Goal: Task Accomplishment & Management: Manage account settings

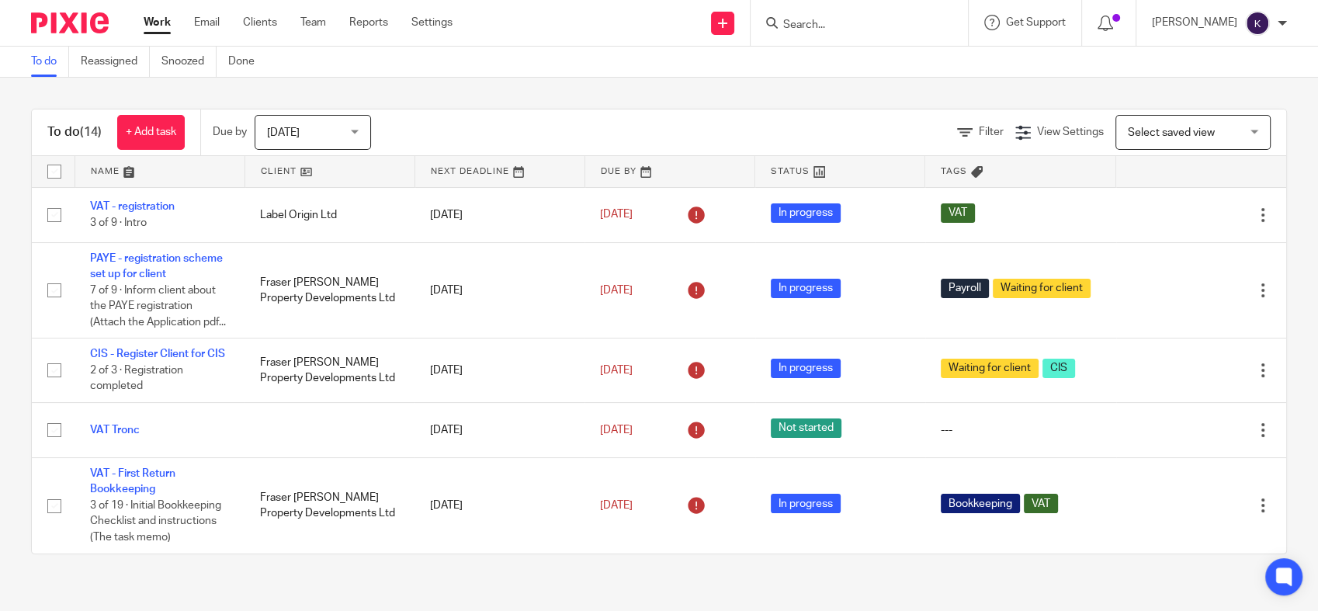
drag, startPoint x: 871, startPoint y: 24, endPoint x: 878, endPoint y: 31, distance: 9.9
click at [871, 27] on input "Search" at bounding box center [852, 26] width 140 height 14
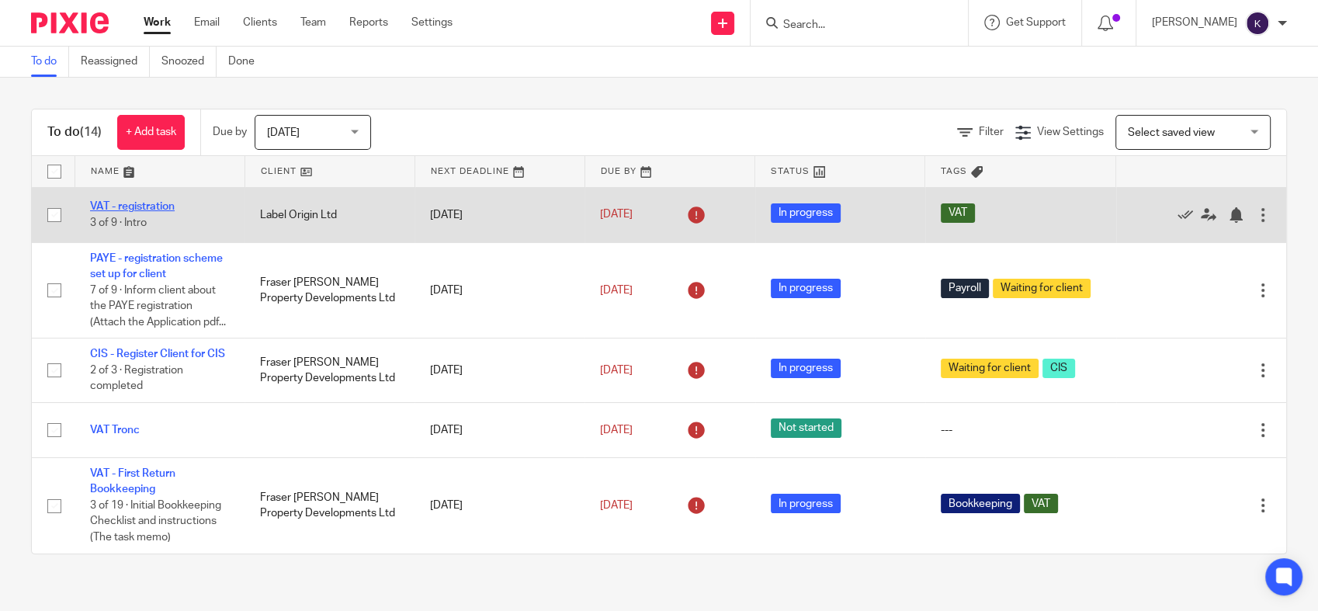
click at [149, 207] on link "VAT - registration" at bounding box center [132, 206] width 85 height 11
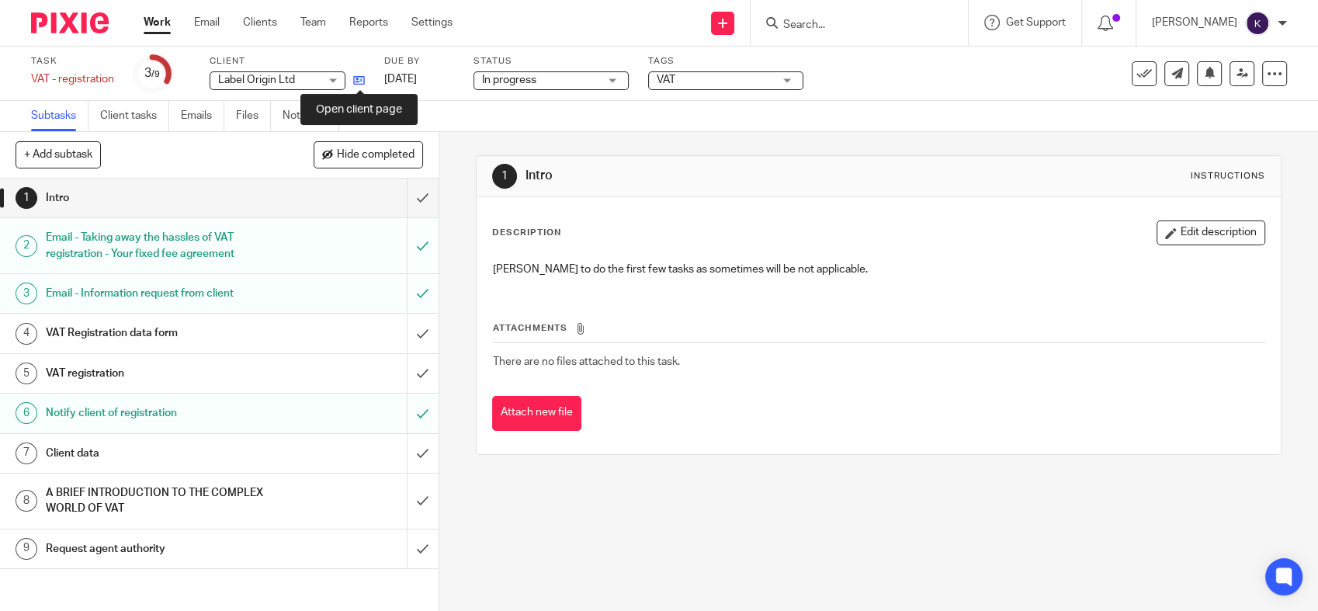
click at [354, 78] on icon at bounding box center [359, 81] width 12 height 12
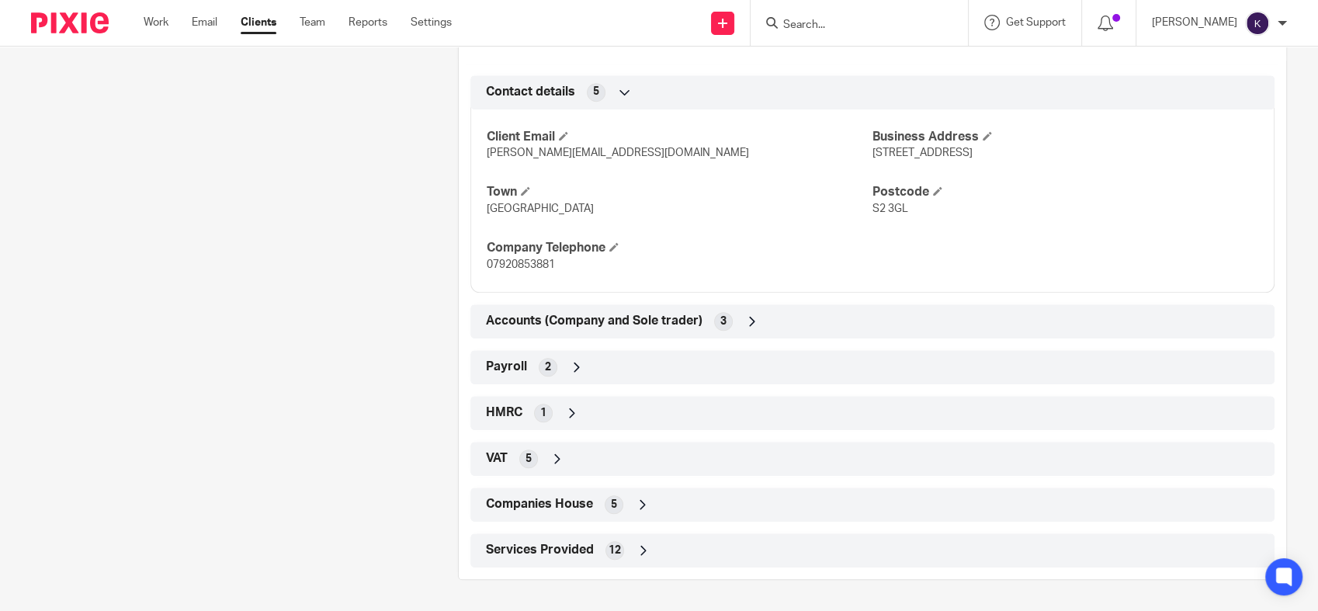
scroll to position [720, 0]
click at [559, 472] on div "VAT 5" at bounding box center [872, 459] width 804 height 34
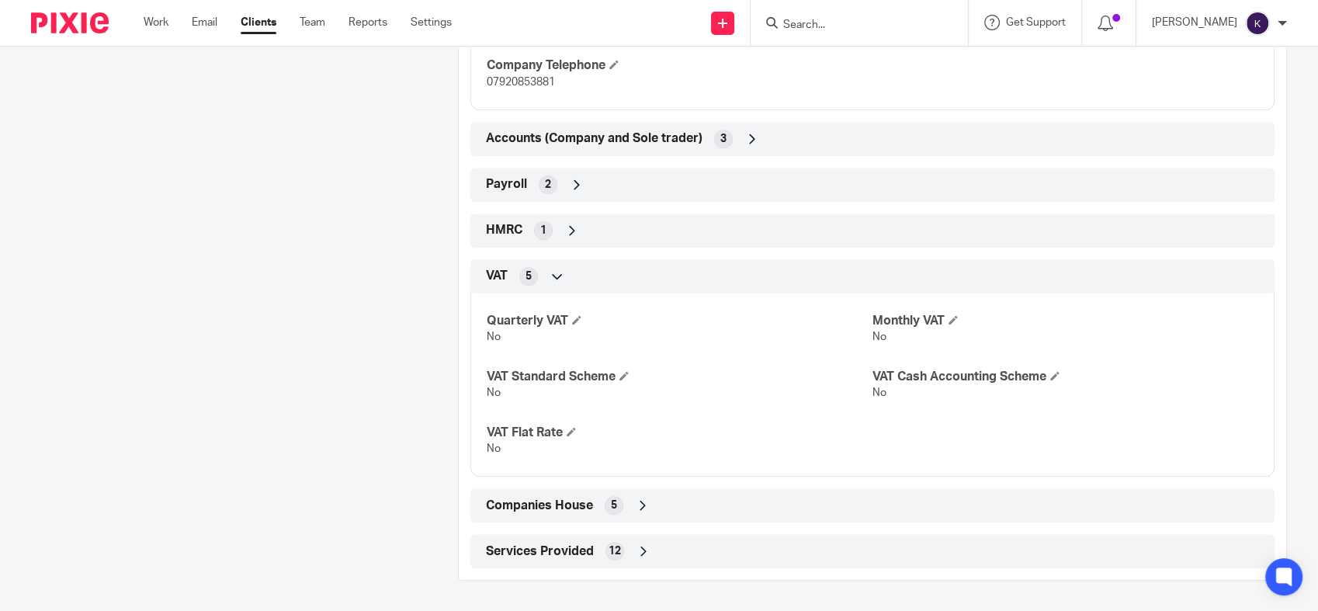
scroll to position [903, 0]
click at [566, 164] on div "Client type Limited company Address 87 Heely Bank Road Sheffield, S2 3GL CUSTOM…" at bounding box center [872, 114] width 827 height 907
click at [598, 146] on span "Accounts (Company and Sole trader)" at bounding box center [594, 138] width 217 height 16
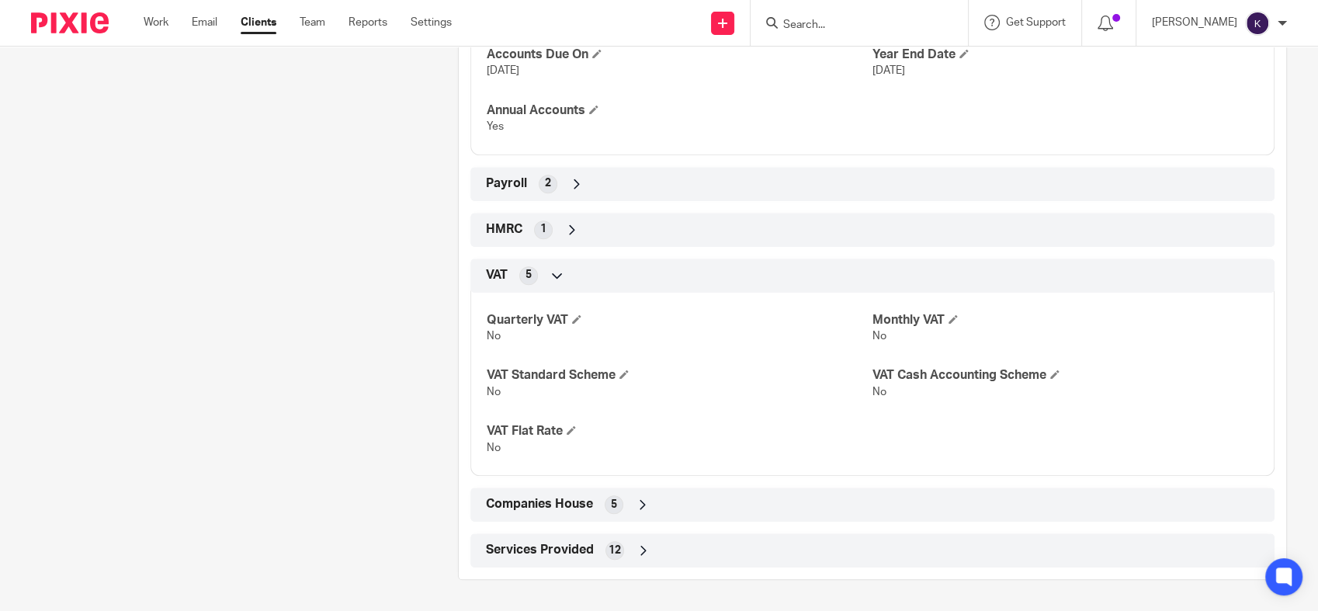
scroll to position [1031, 0]
click at [573, 556] on span "Services Provided" at bounding box center [540, 550] width 108 height 16
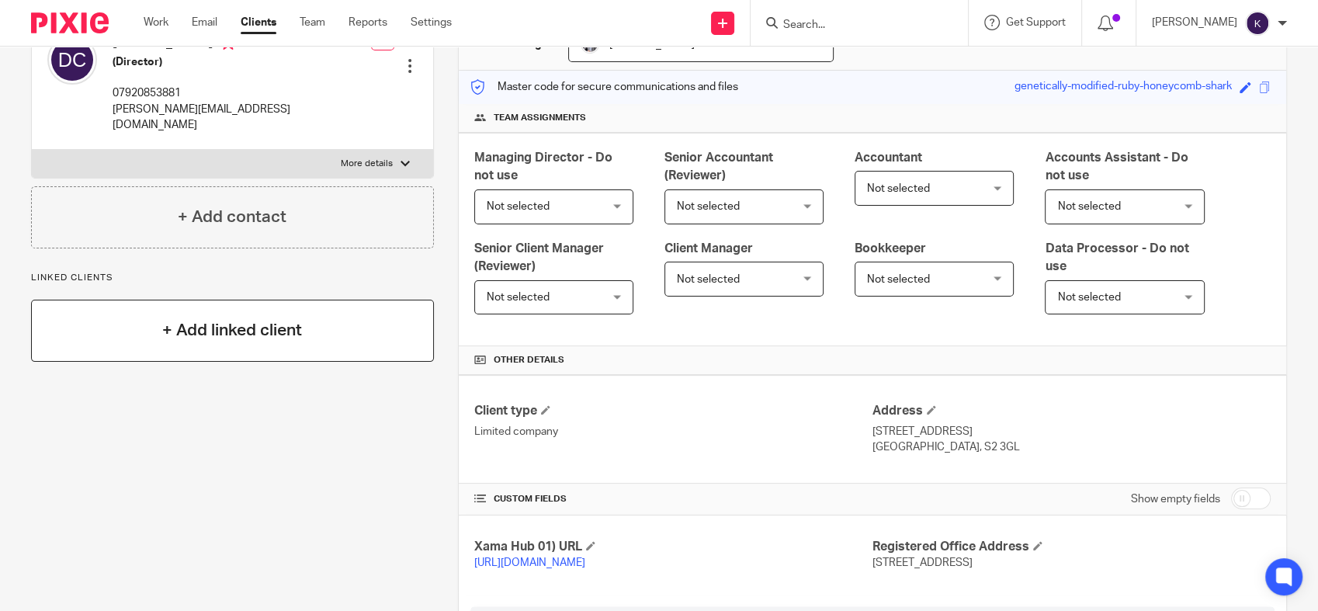
scroll to position [0, 0]
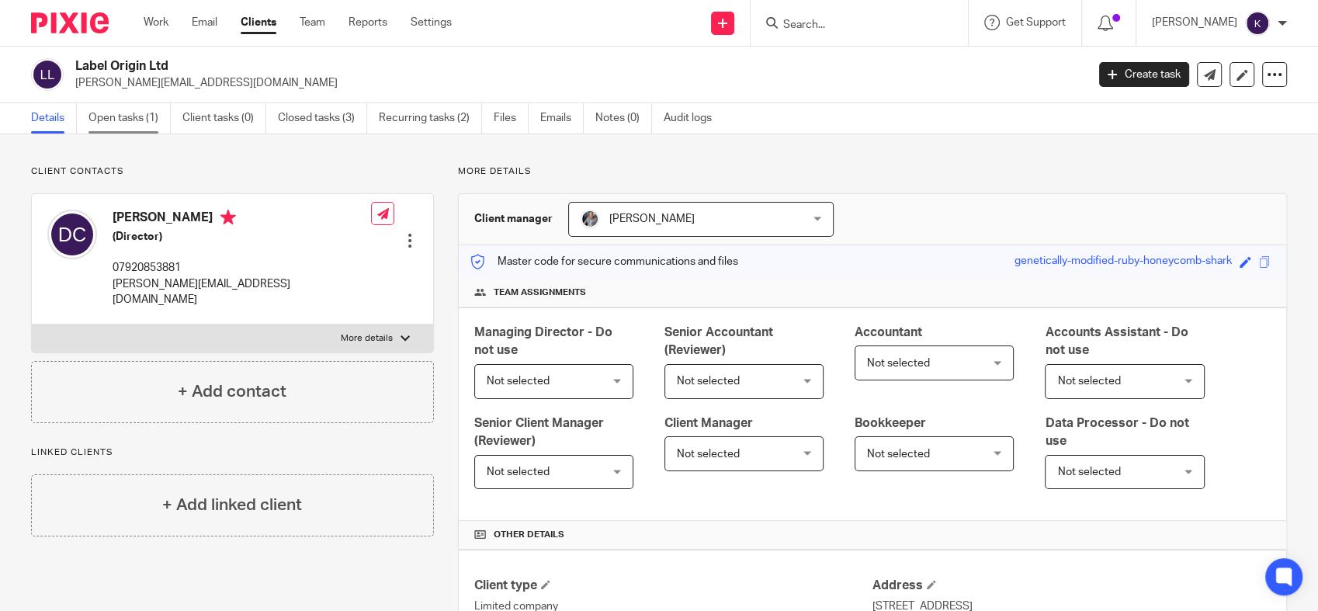
drag, startPoint x: 107, startPoint y: 121, endPoint x: 122, endPoint y: 115, distance: 16.0
click at [108, 121] on link "Open tasks (1)" at bounding box center [129, 118] width 82 height 30
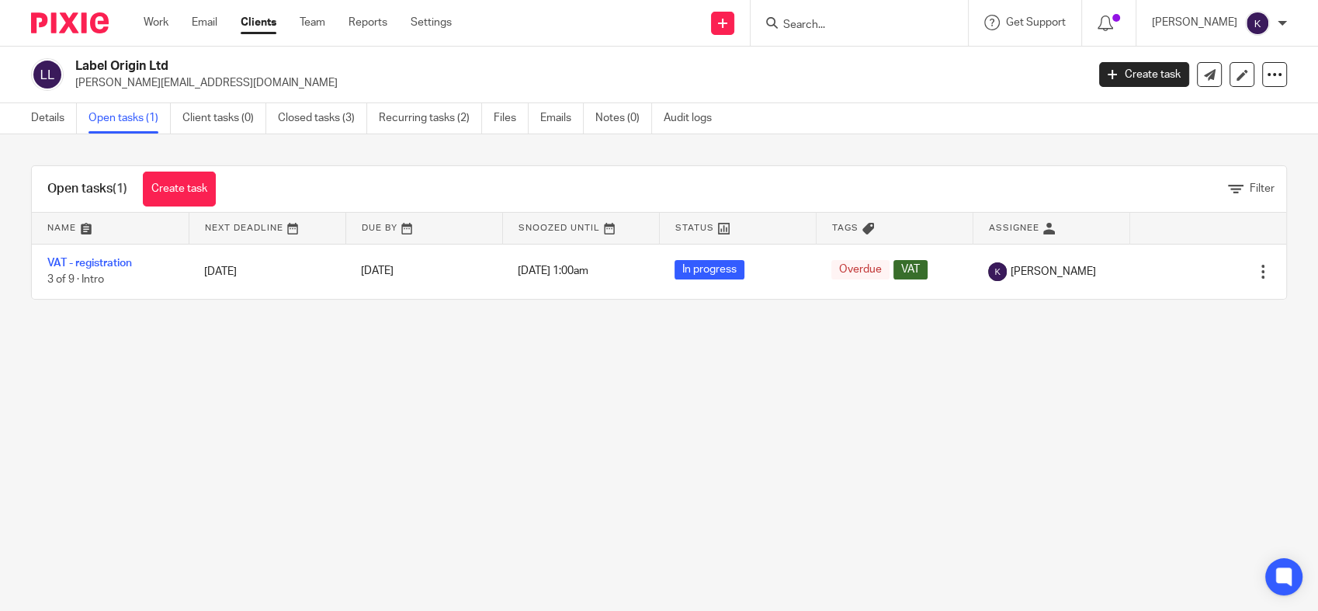
click at [265, 372] on main "Label Origin Ltd david@00investments.com Create task Update from Companies Hous…" at bounding box center [659, 305] width 1318 height 611
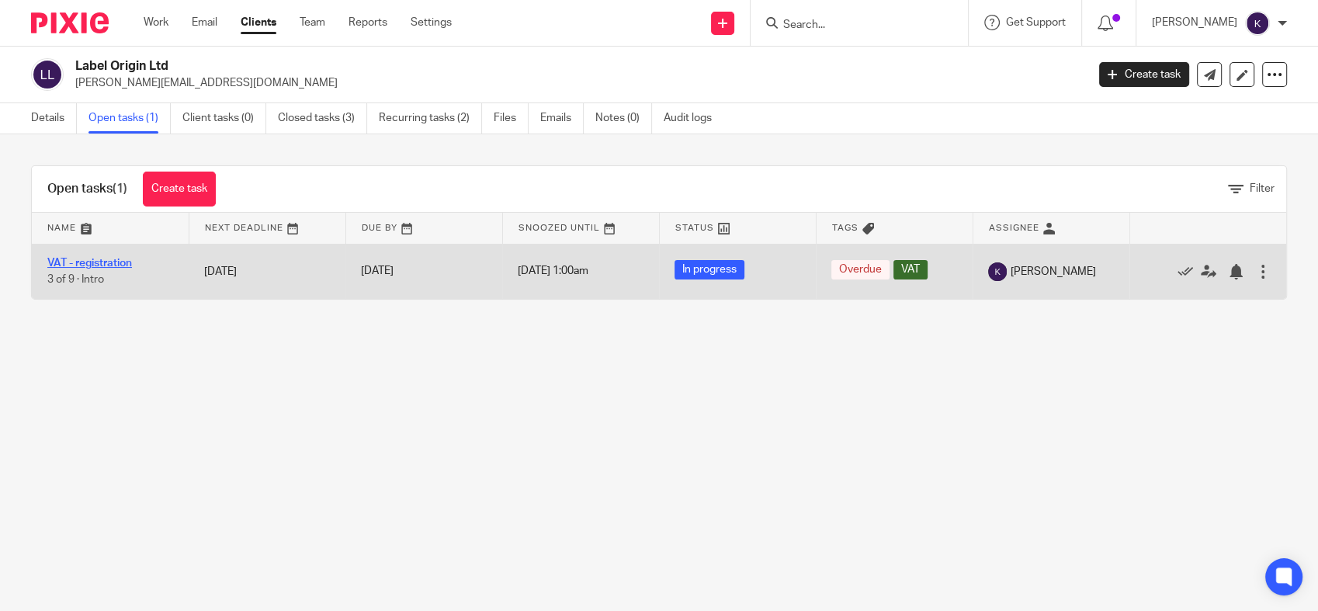
click at [122, 261] on link "VAT - registration" at bounding box center [89, 263] width 85 height 11
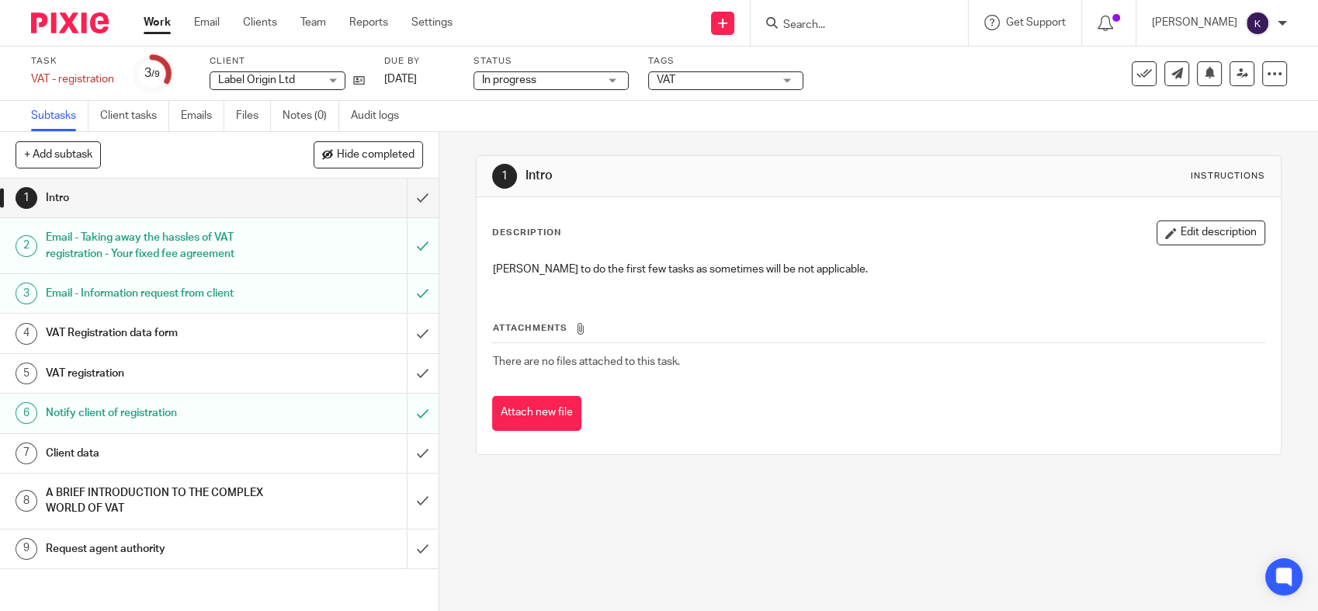
click at [169, 240] on h1 "Email - Taking away the hassles of VAT registration - Your fixed fee agreement" at bounding box center [161, 246] width 231 height 40
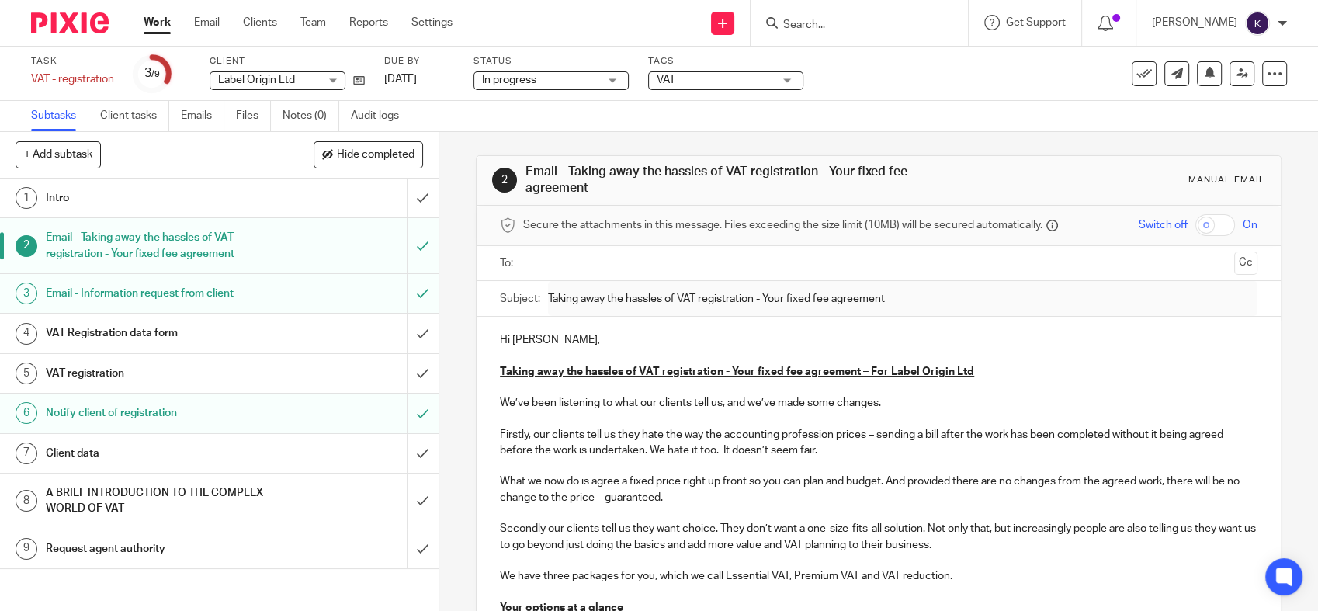
click at [788, 471] on p at bounding box center [879, 466] width 758 height 16
click at [866, 491] on p "What we now do is agree a fixed price right up front so you can plan and budget…" at bounding box center [879, 489] width 758 height 32
click at [861, 404] on p "We’ve been listening to what our clients tell us, and we’ve made some changes." at bounding box center [879, 403] width 758 height 16
click at [961, 407] on p "We’ve been listening to what our clients tell us, and we’ve made some changes." at bounding box center [879, 403] width 758 height 16
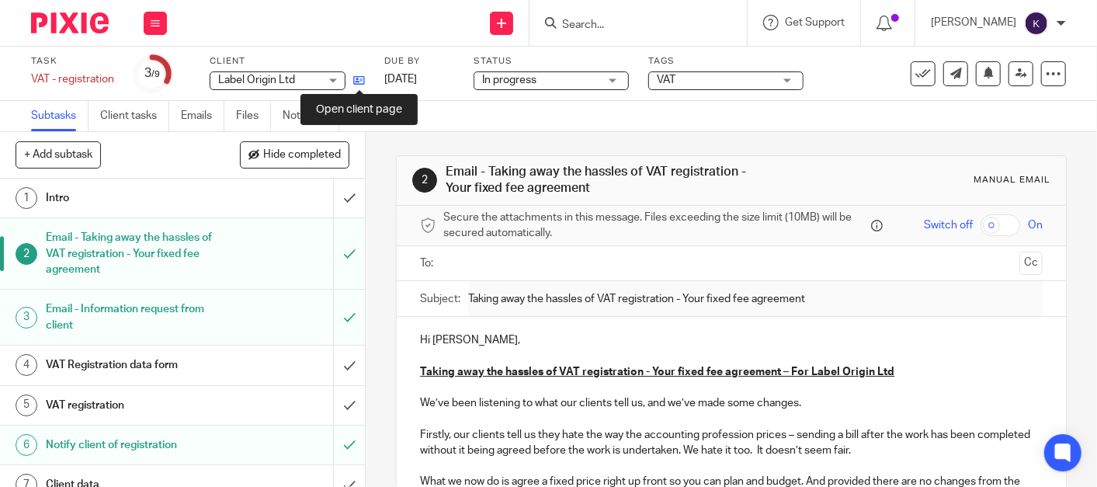
click at [355, 76] on icon at bounding box center [359, 81] width 12 height 12
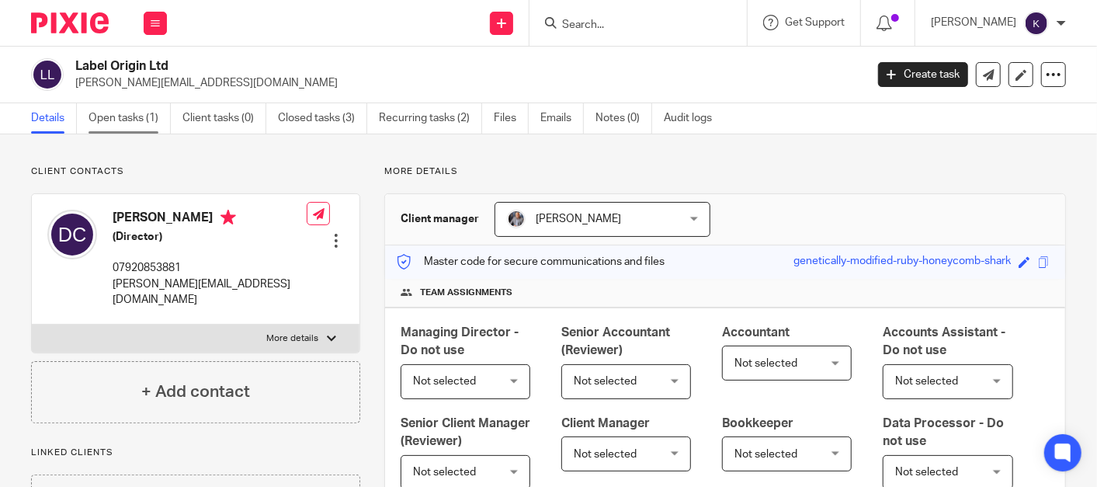
click at [151, 116] on link "Open tasks (1)" at bounding box center [129, 118] width 82 height 30
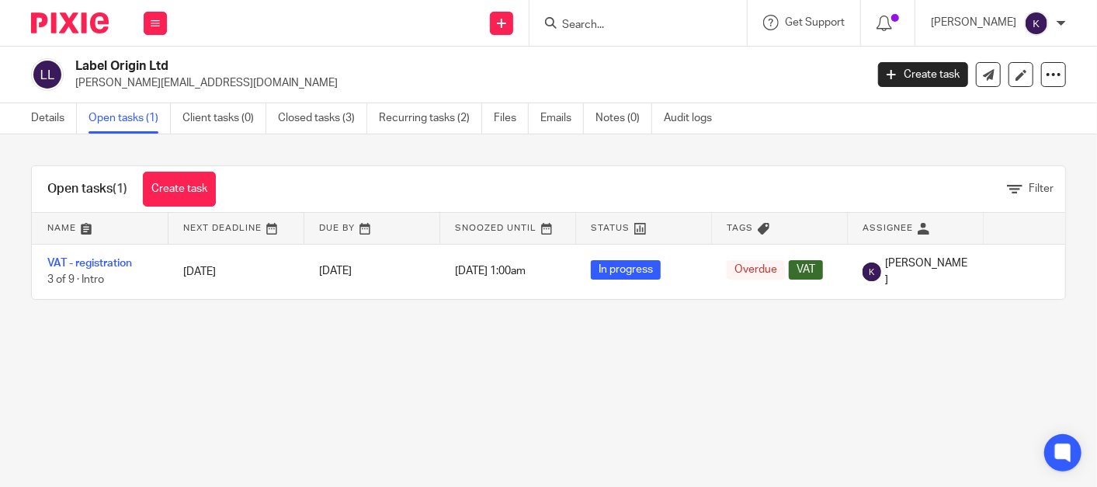
drag, startPoint x: 686, startPoint y: 33, endPoint x: 683, endPoint y: 43, distance: 11.3
click at [686, 33] on form at bounding box center [642, 22] width 165 height 19
click at [663, 35] on div at bounding box center [637, 23] width 217 height 46
click at [663, 30] on input "Search" at bounding box center [630, 26] width 140 height 14
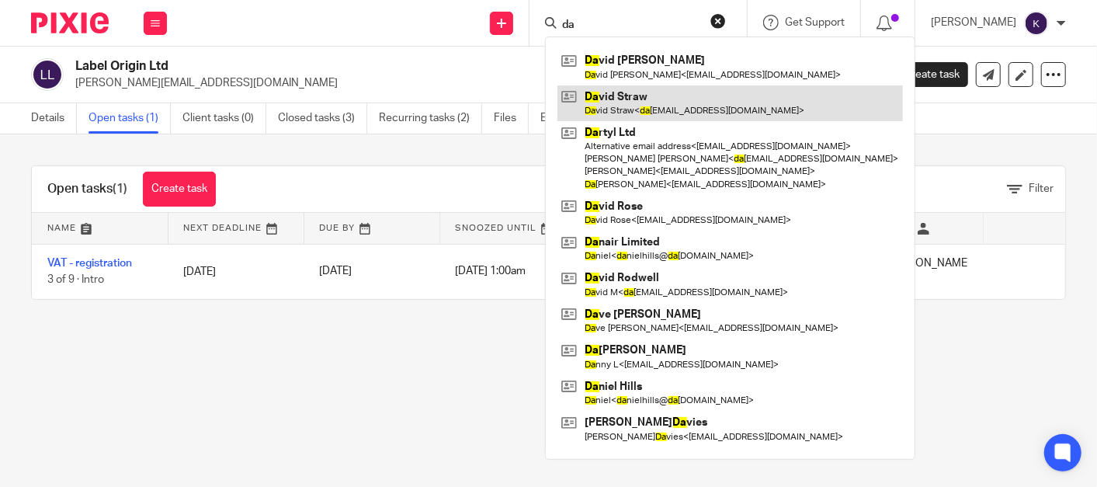
type input "d"
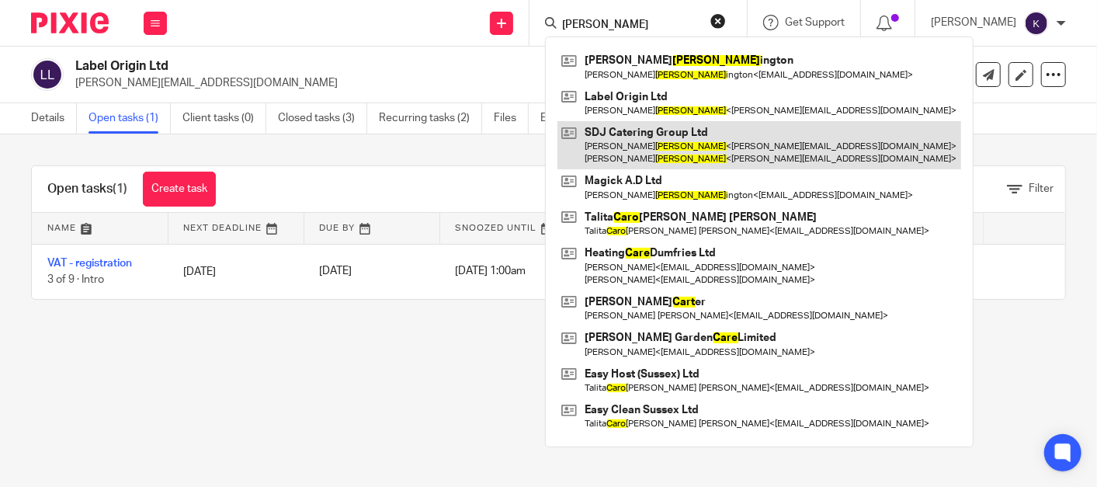
type input "carr"
click at [709, 138] on link at bounding box center [759, 145] width 404 height 48
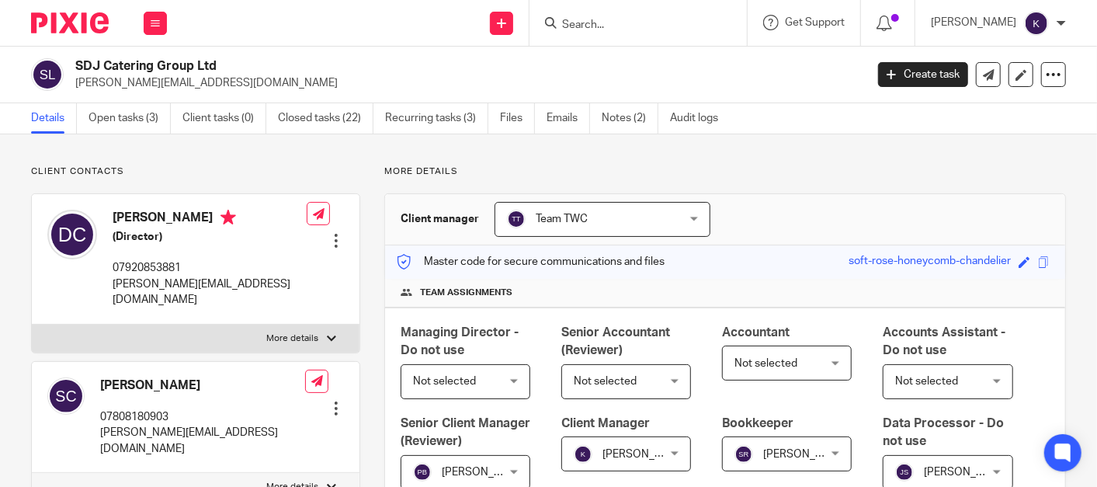
click at [167, 210] on h4 "[PERSON_NAME]" at bounding box center [210, 219] width 194 height 19
click at [71, 226] on img at bounding box center [72, 235] width 50 height 50
click at [279, 324] on label "More details" at bounding box center [196, 338] width 328 height 28
click at [32, 324] on input "More details" at bounding box center [31, 324] width 1 height 1
checkbox input "true"
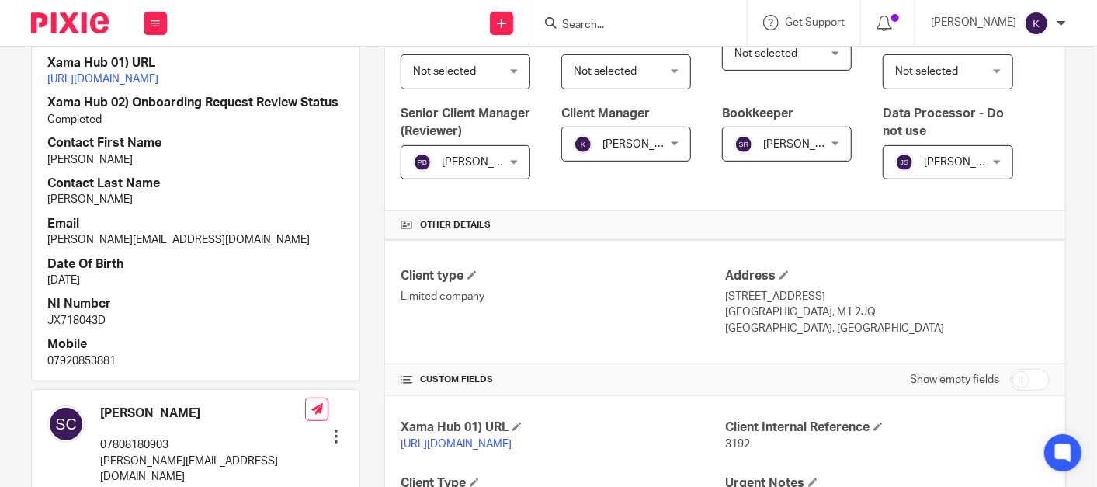
scroll to position [345, 0]
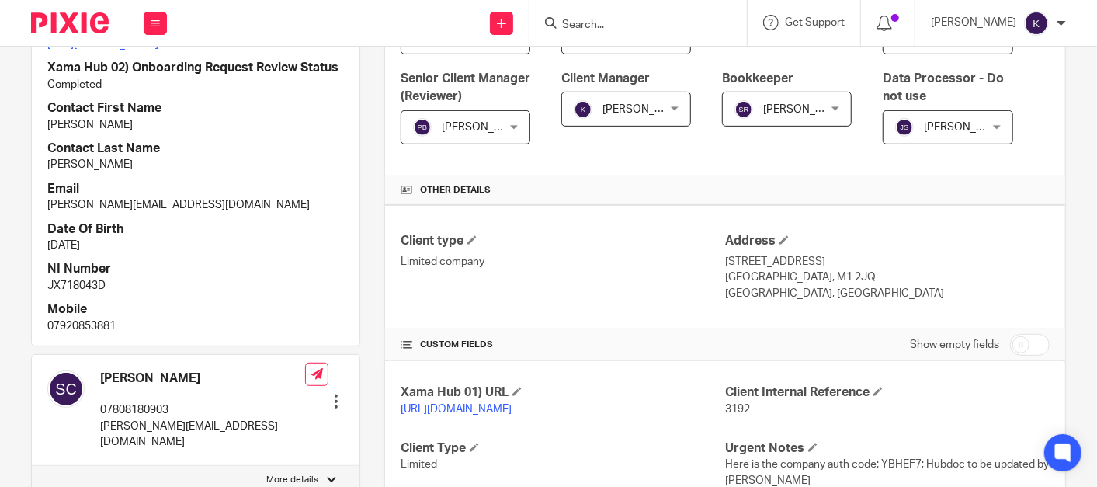
click at [605, 170] on div "Managing Director - Do not use Not selected Not selected Not selected Aaron McL…" at bounding box center [725, 69] width 680 height 213
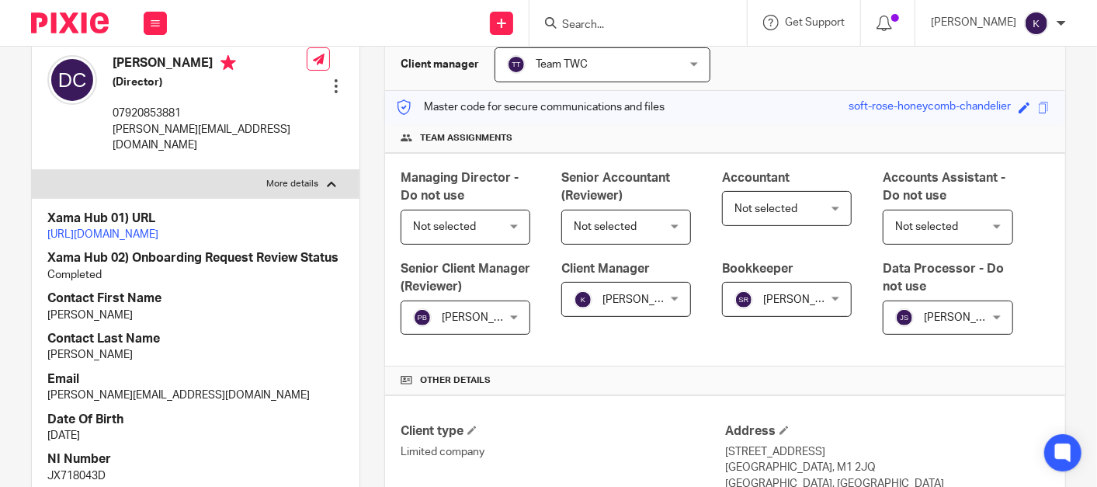
scroll to position [0, 0]
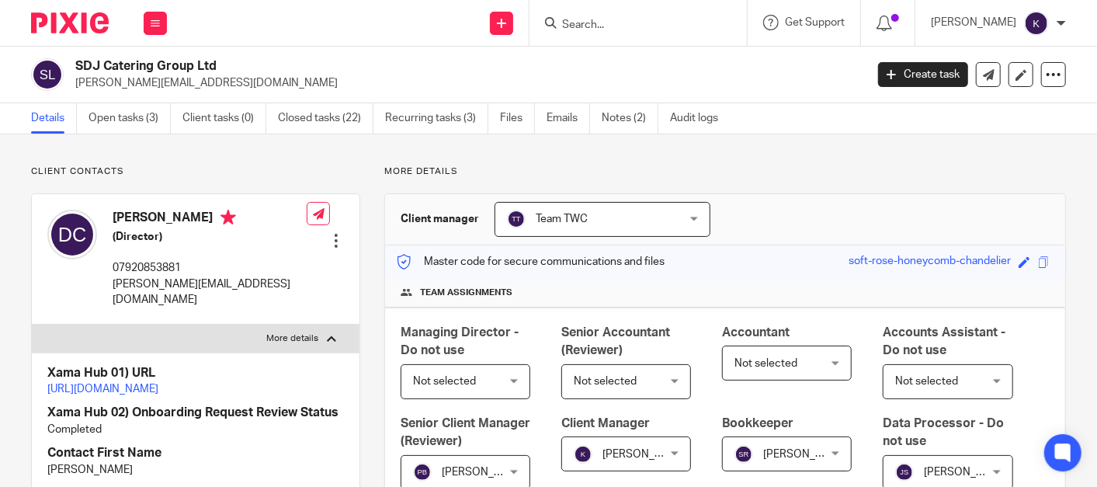
click at [171, 215] on h4 "[PERSON_NAME]" at bounding box center [210, 219] width 194 height 19
click at [331, 233] on div at bounding box center [336, 241] width 16 height 16
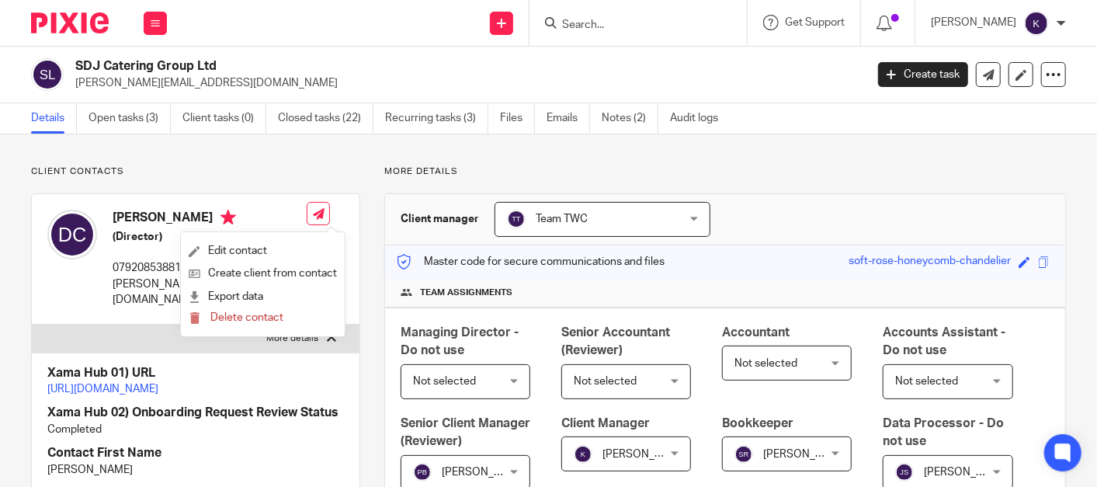
click at [397, 175] on p "More details" at bounding box center [724, 171] width 681 height 12
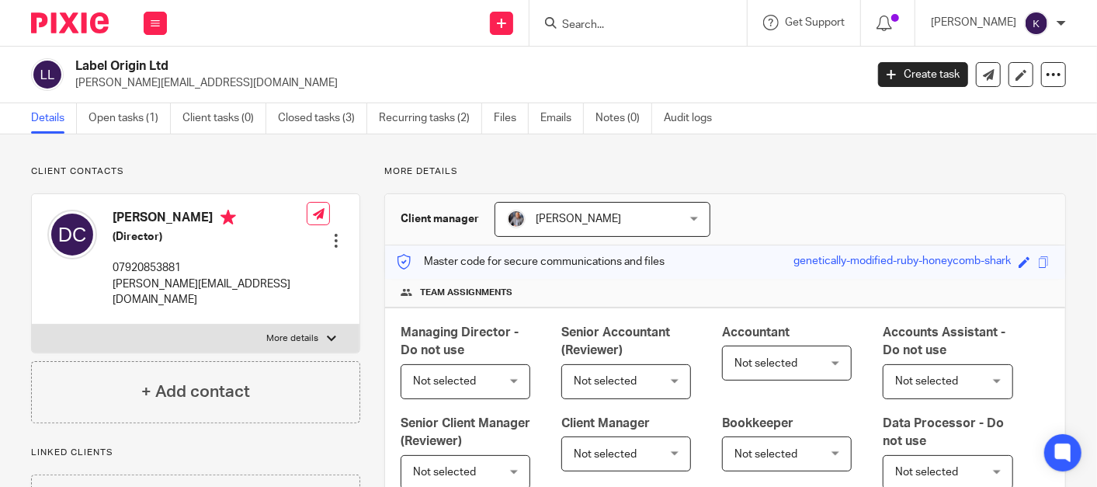
click at [310, 332] on p "More details" at bounding box center [293, 338] width 52 height 12
click at [32, 324] on input "More details" at bounding box center [31, 324] width 1 height 1
checkbox input "true"
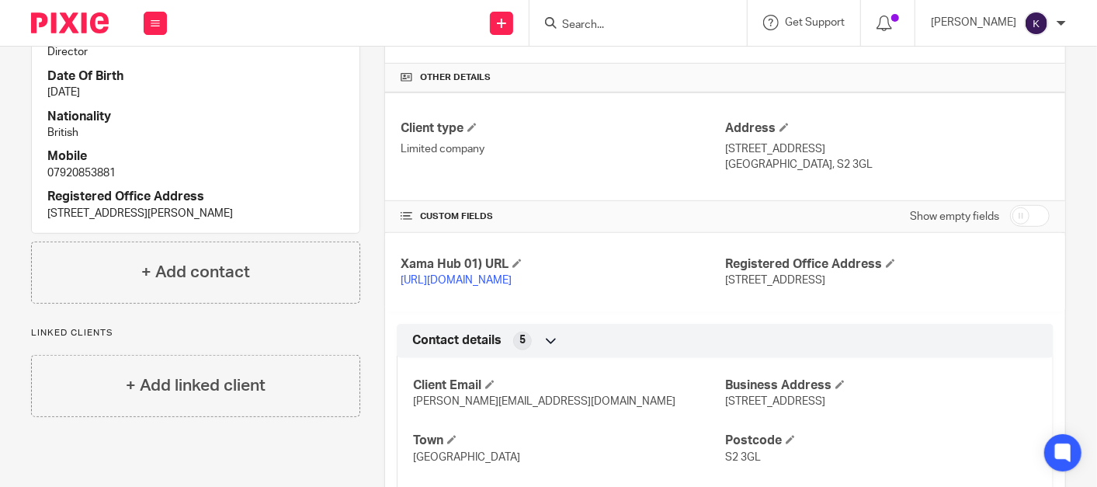
scroll to position [431, 0]
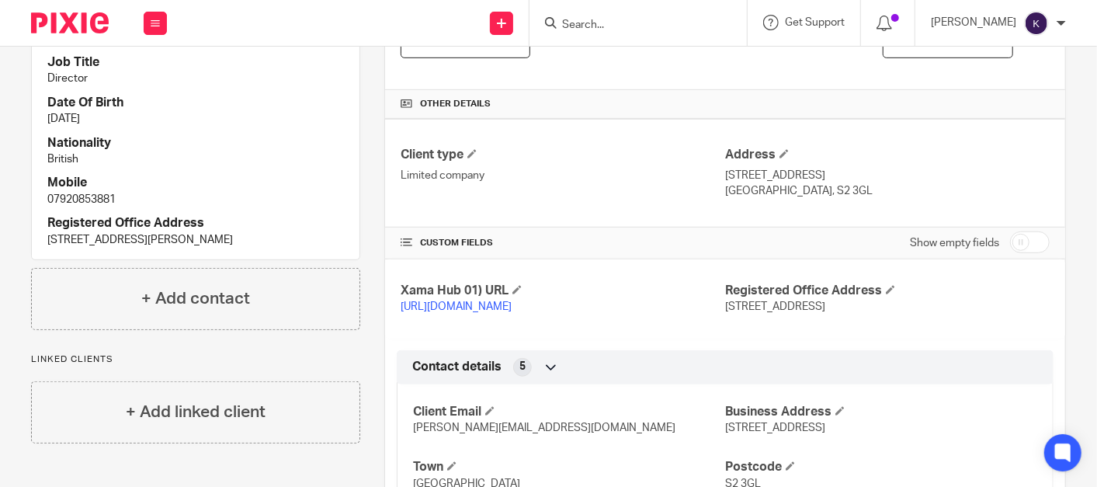
drag, startPoint x: 69, startPoint y: 268, endPoint x: 29, endPoint y: 253, distance: 42.2
click at [29, 253] on div "Client contacts [PERSON_NAME] (Director) 07920853881 [PERSON_NAME][EMAIL_ADDRES…" at bounding box center [183, 295] width 353 height 1120
drag, startPoint x: 29, startPoint y: 253, endPoint x: 175, endPoint y: 262, distance: 146.2
click at [175, 248] on p "[STREET_ADDRESS][PERSON_NAME]" at bounding box center [195, 240] width 296 height 16
copy p "[STREET_ADDRESS][PERSON_NAME]"
